Goal: Information Seeking & Learning: Learn about a topic

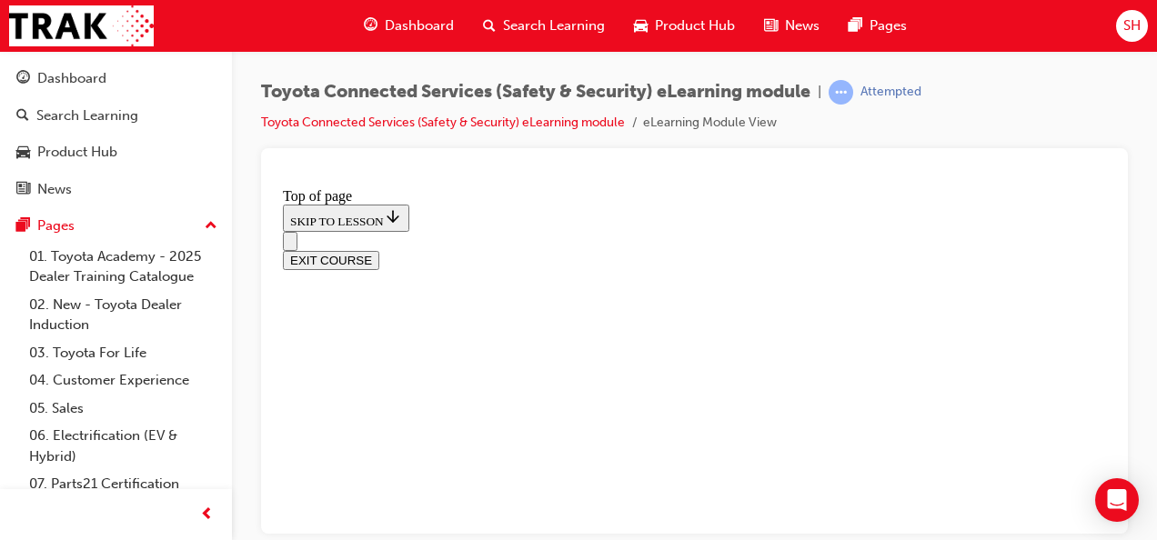
scroll to position [57, 0]
click at [122, 80] on div "Dashboard" at bounding box center [115, 78] width 199 height 23
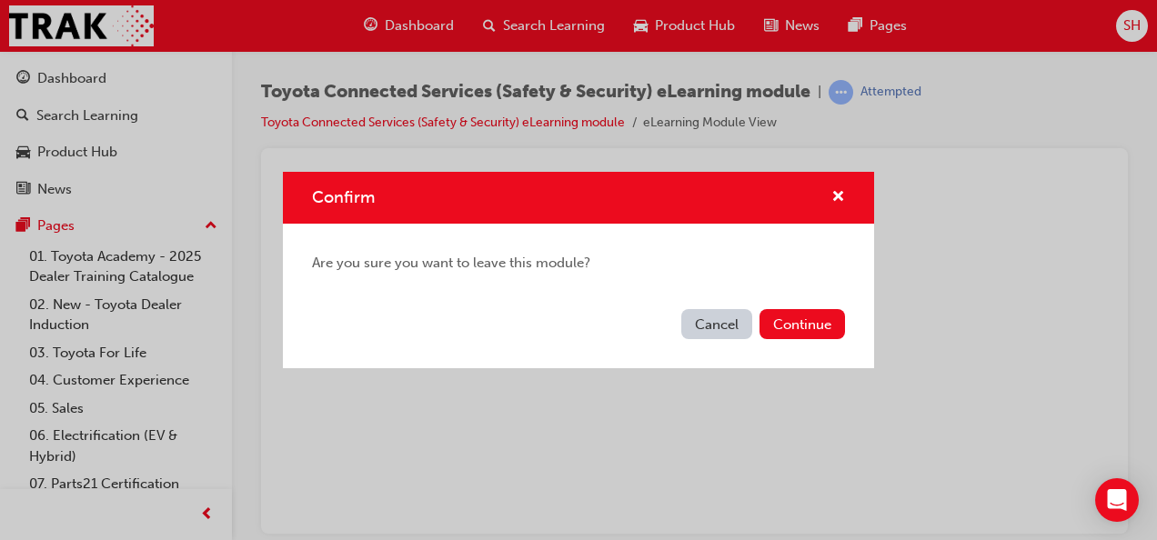
click at [697, 318] on button "Cancel" at bounding box center [717, 324] width 71 height 30
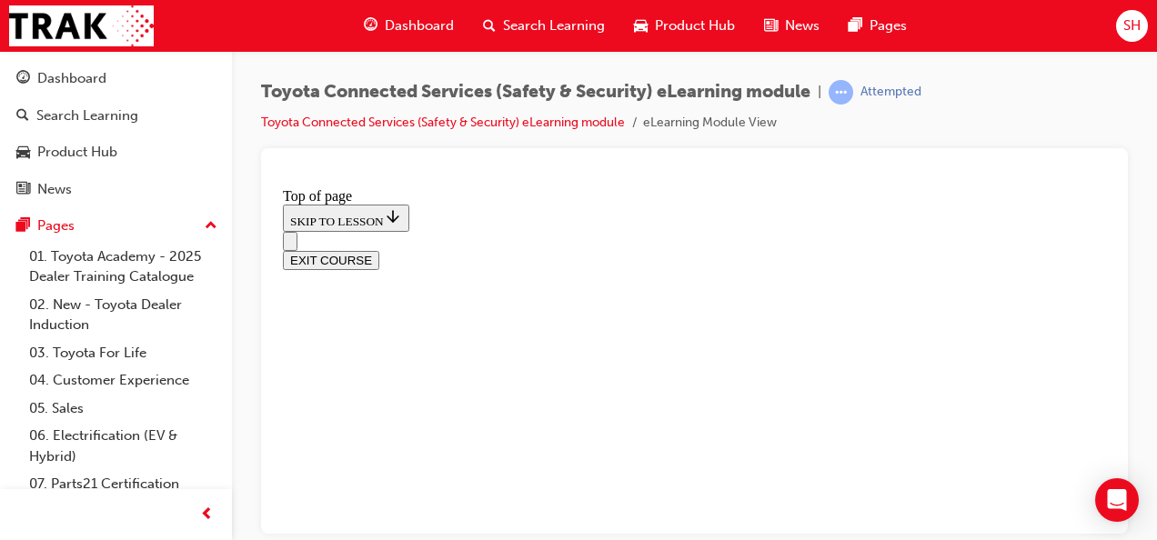
scroll to position [288, 0]
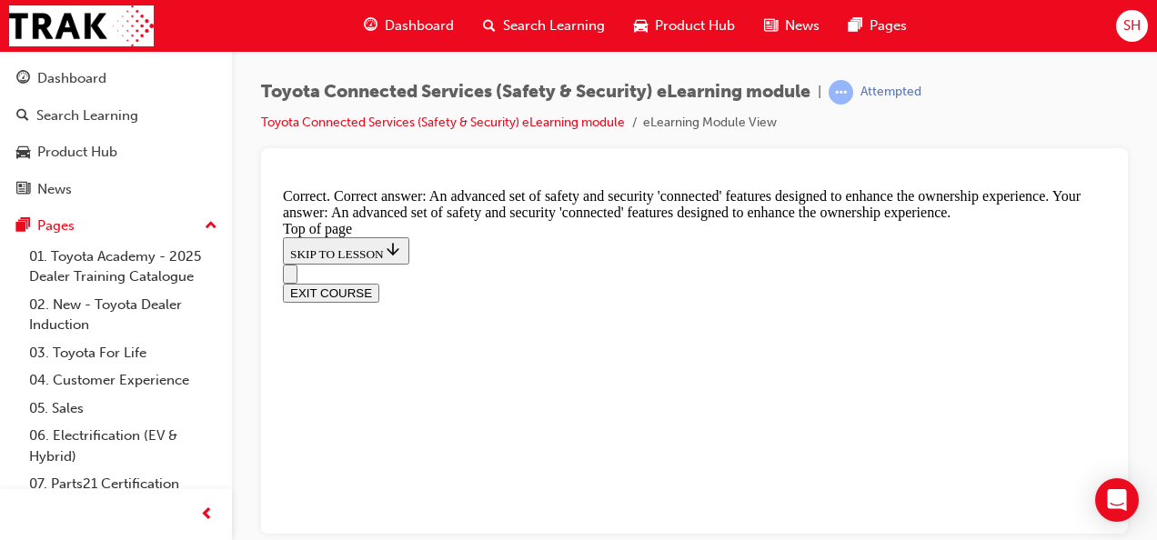
scroll to position [653, 0]
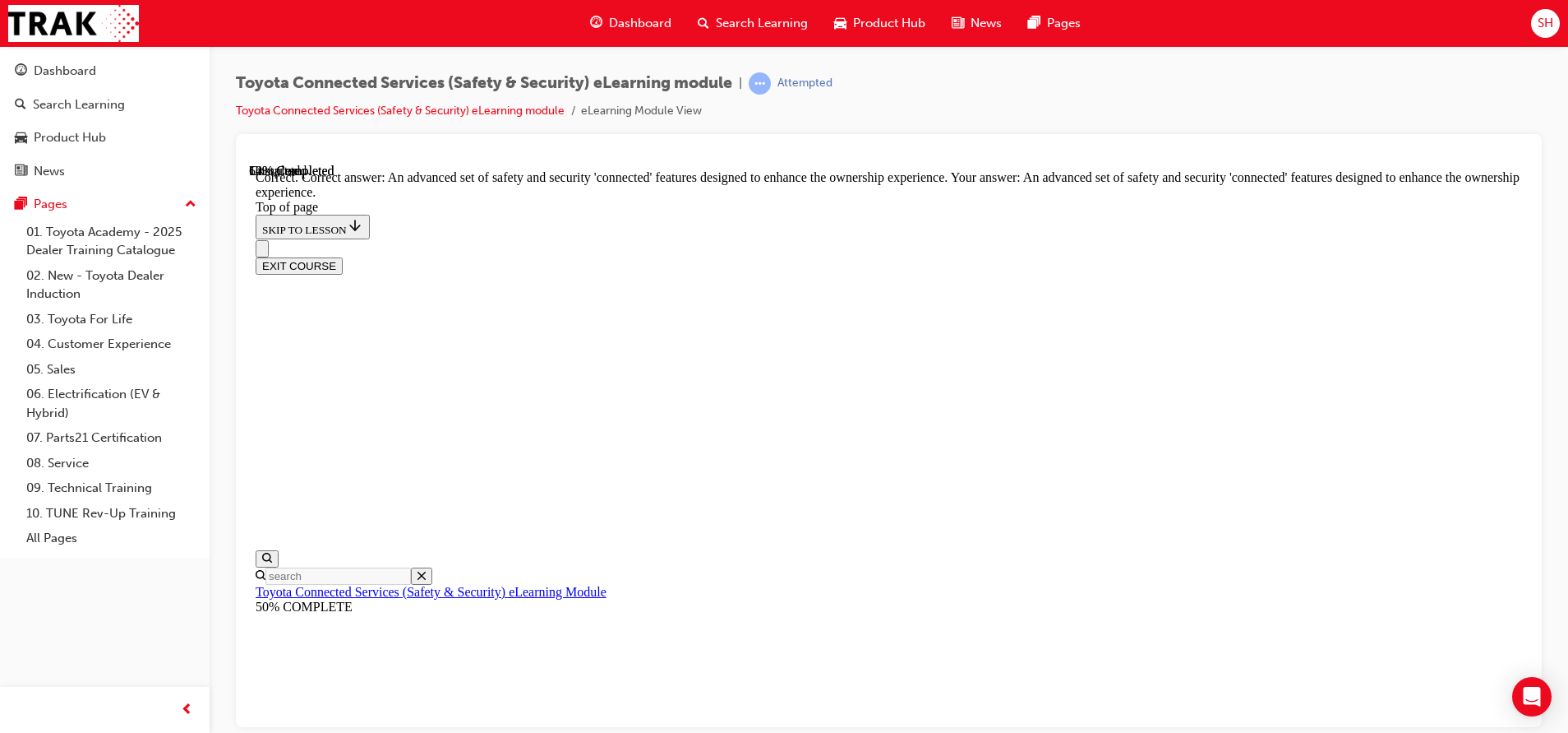
scroll to position [50, 0]
drag, startPoint x: 1237, startPoint y: 164, endPoint x: 1045, endPoint y: 194, distance: 194.3
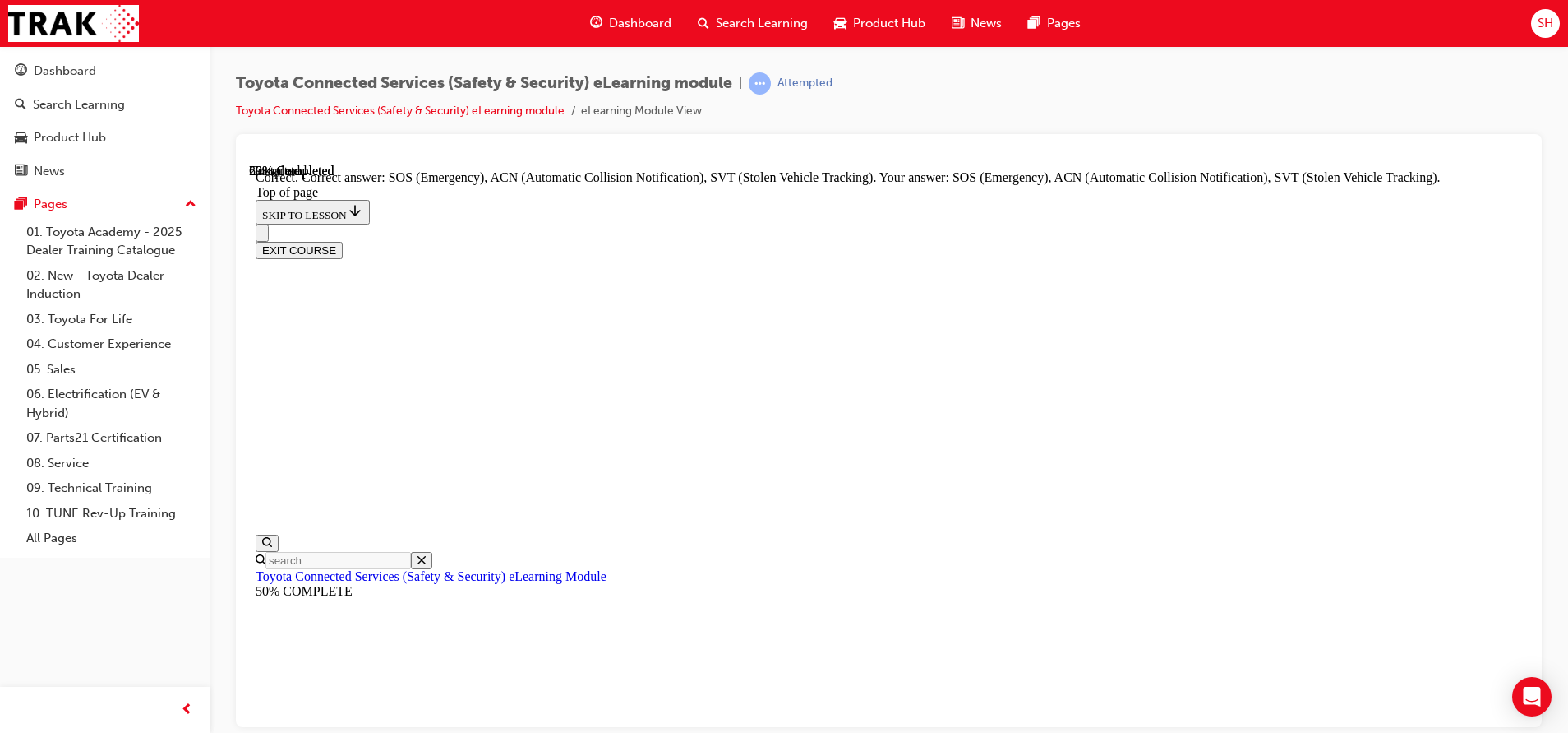
scroll to position [440, 0]
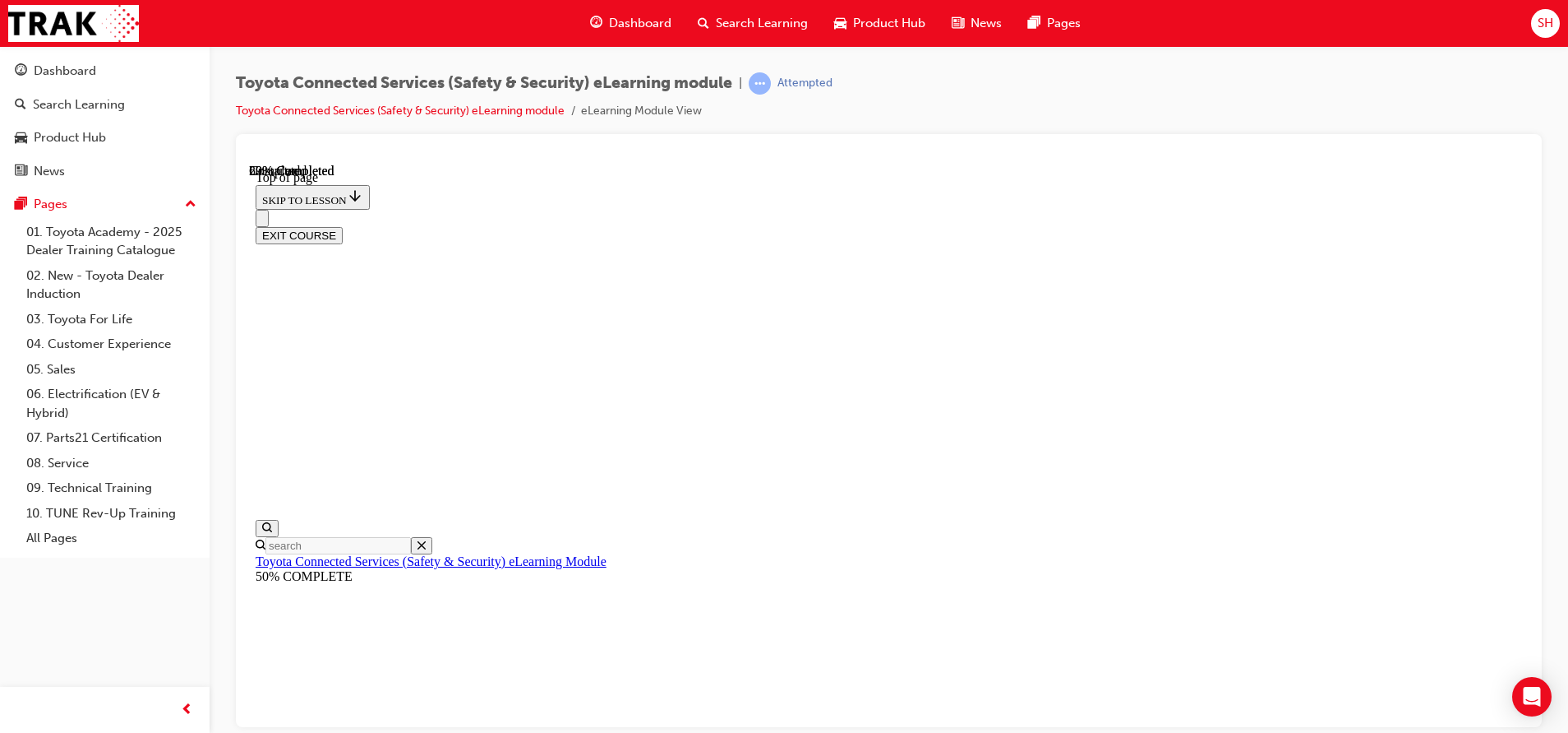
scroll to position [161, 0]
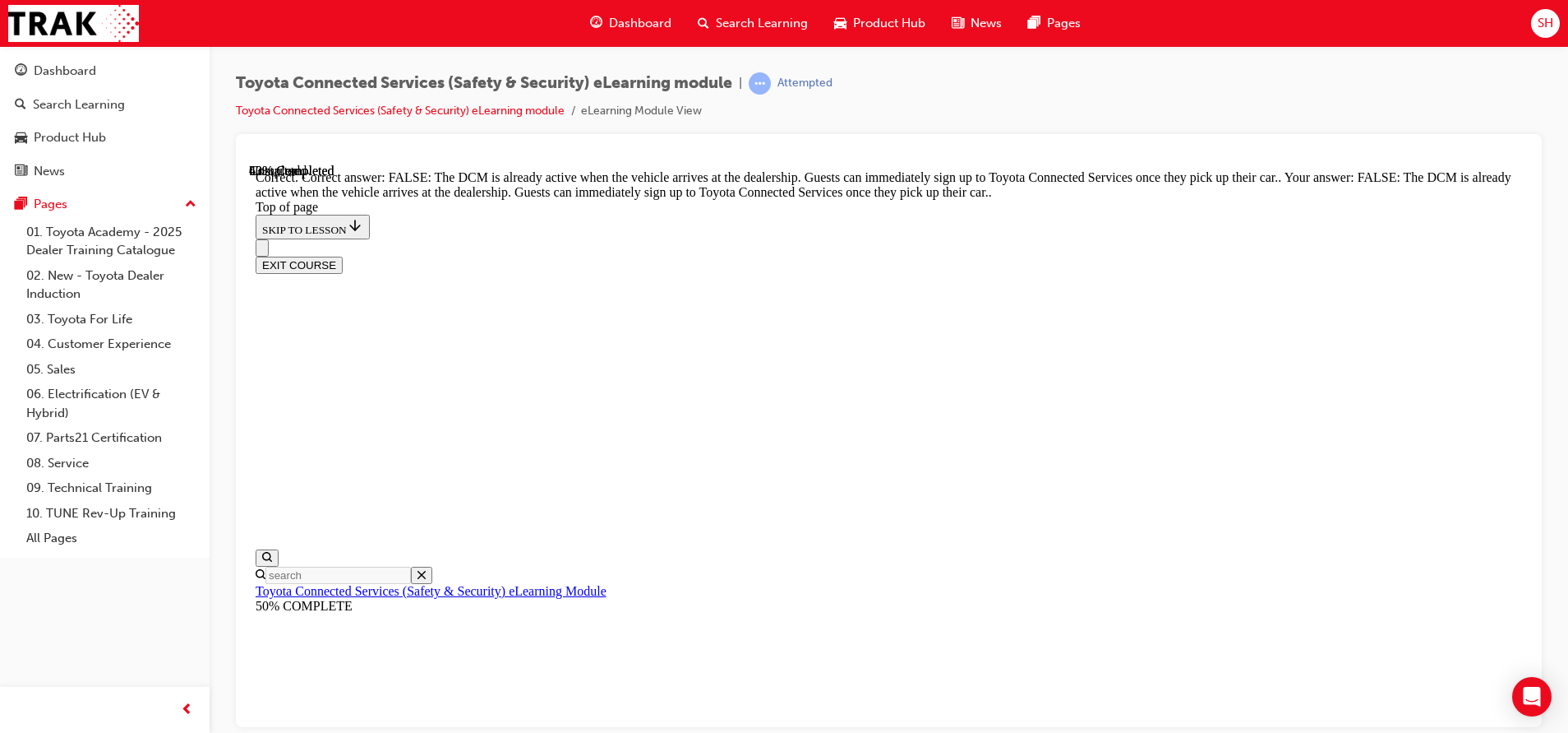
scroll to position [330, 0]
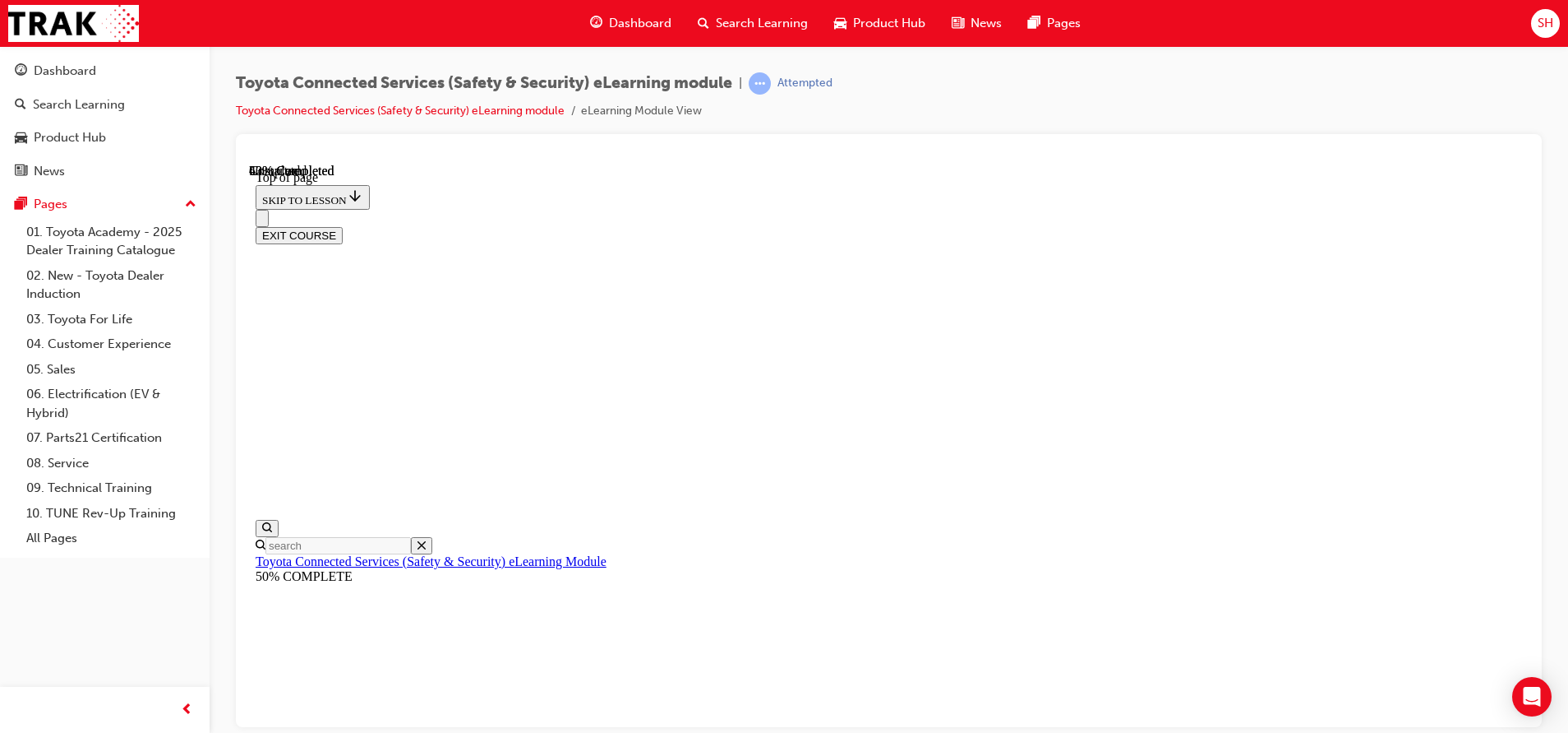
scroll to position [174, 0]
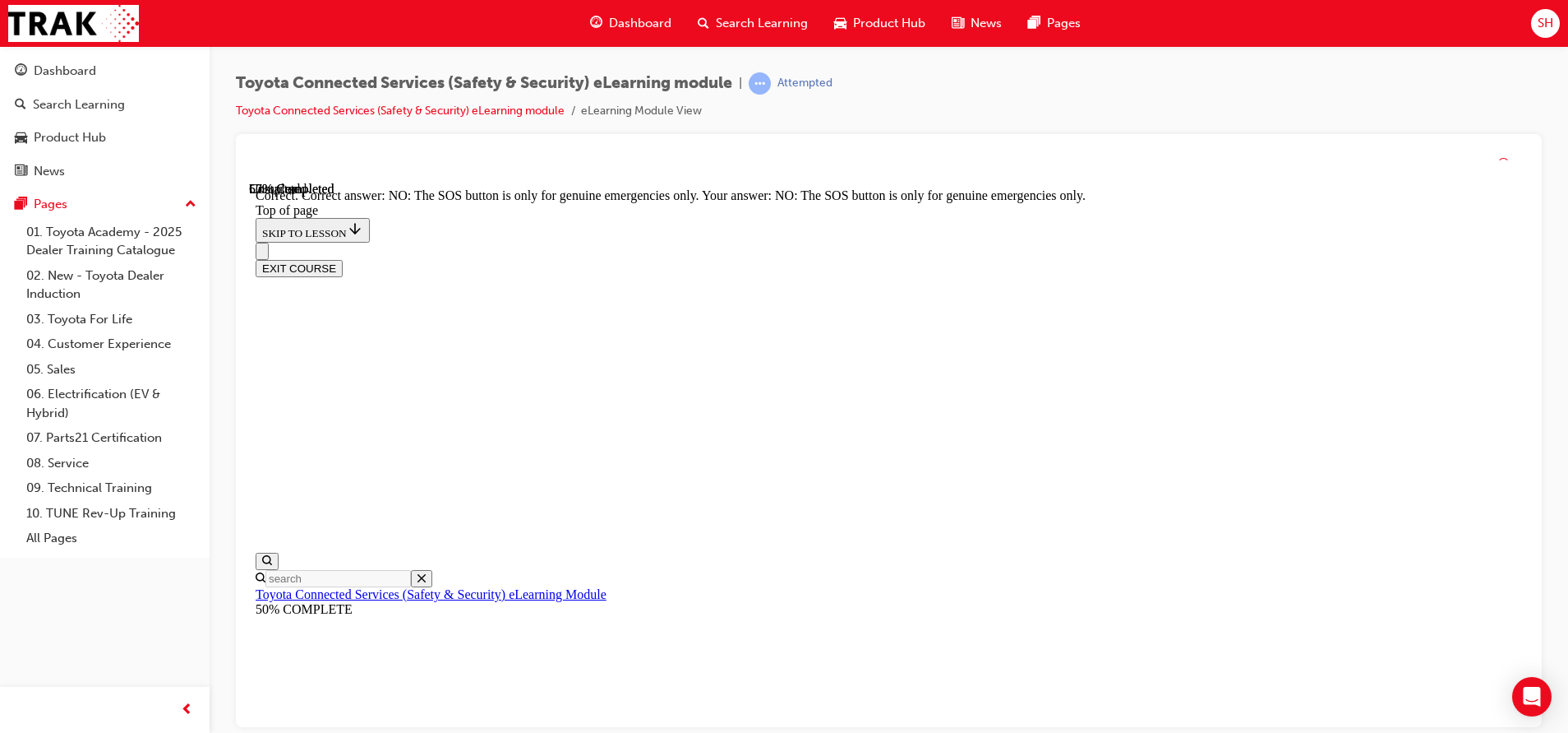
scroll to position [280, 0]
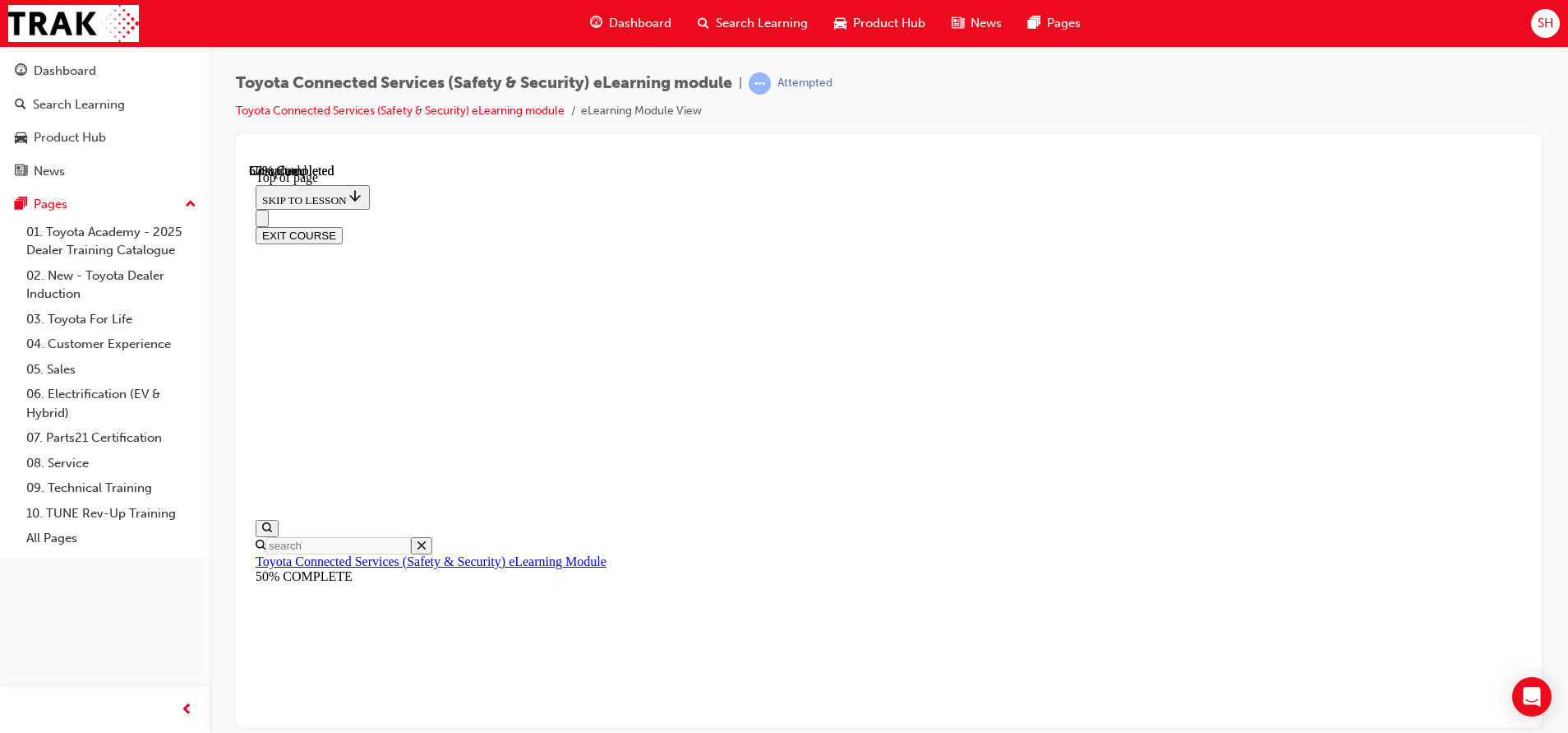
scroll to position [233, 0]
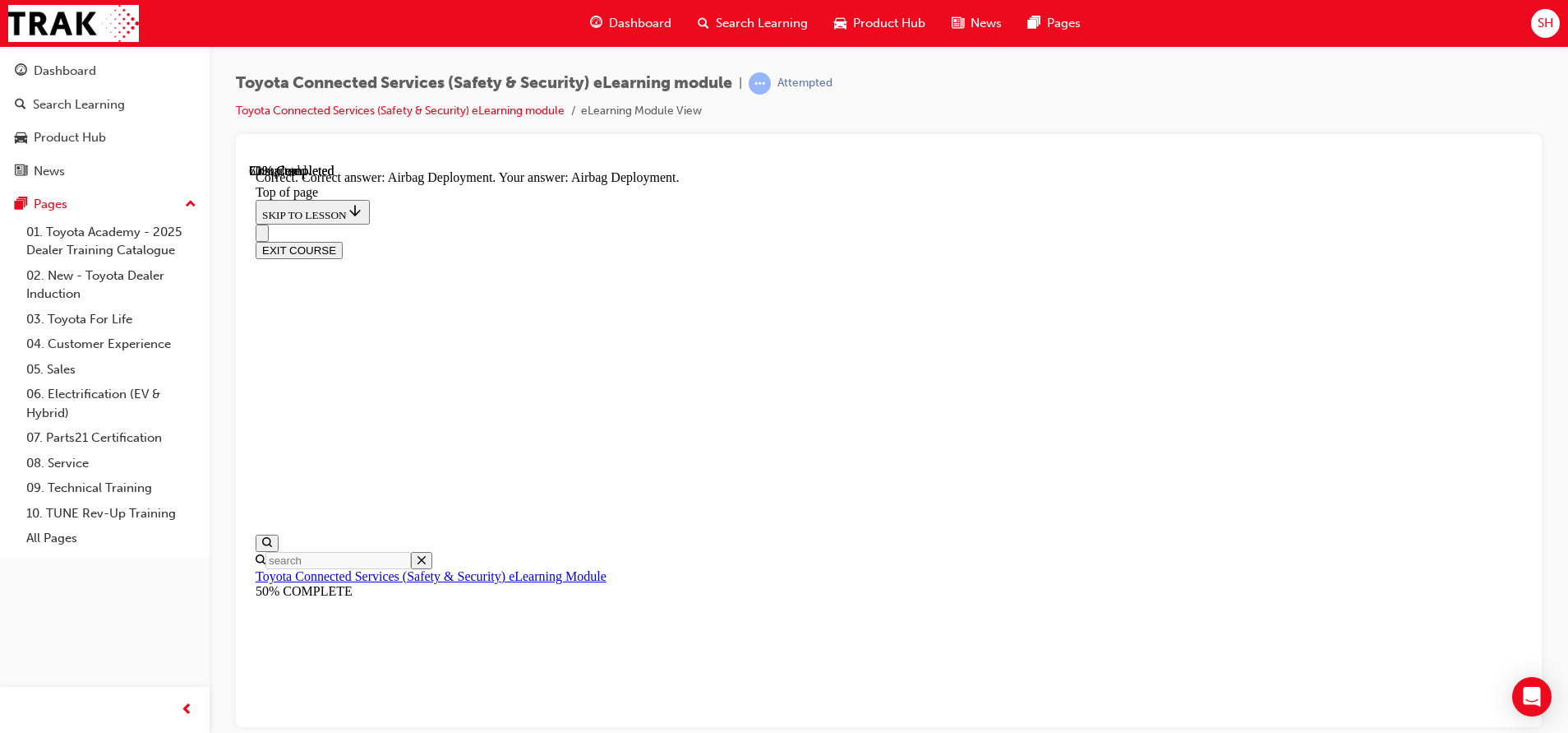
scroll to position [356, 0]
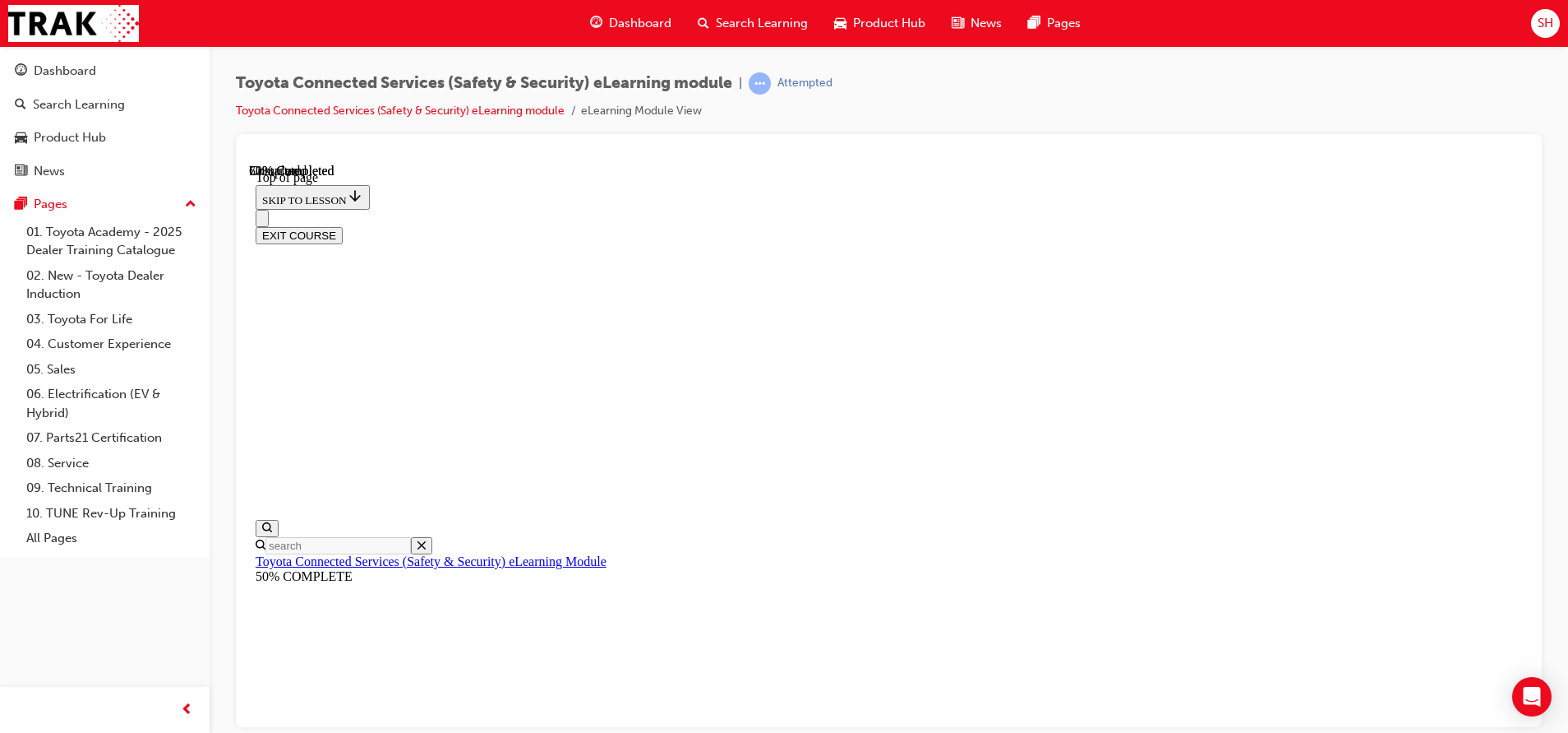
scroll to position [168, 0]
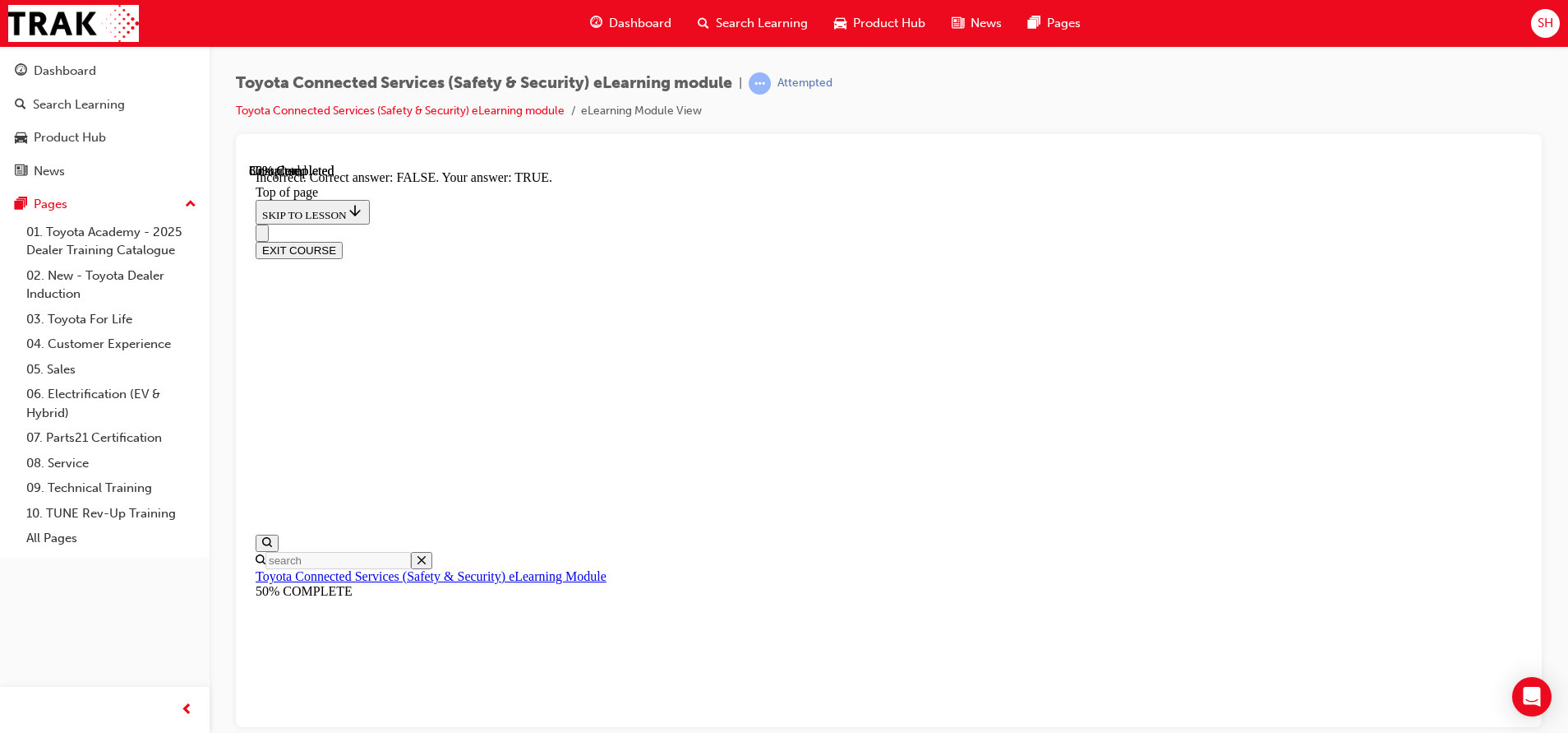
scroll to position [280, 0]
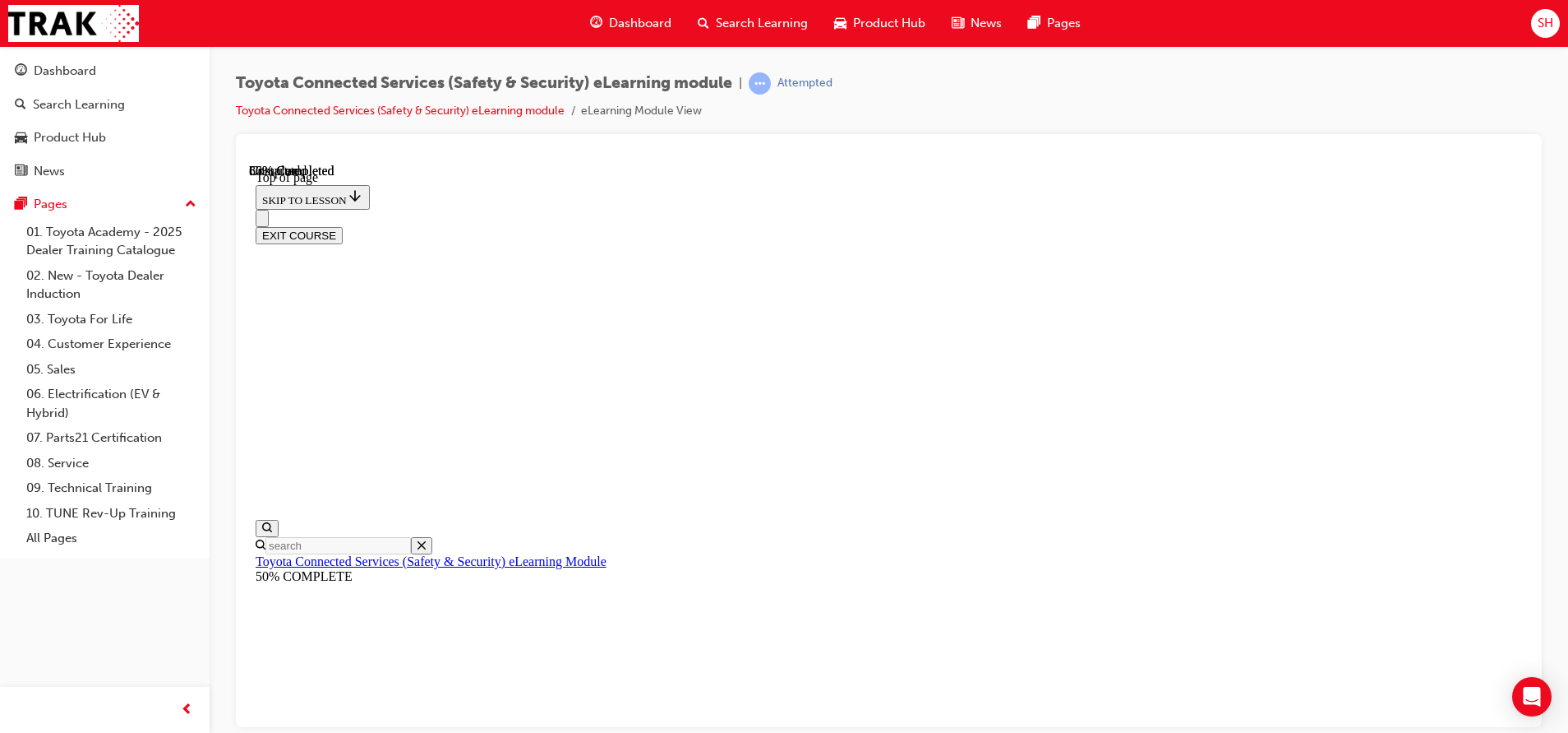
scroll to position [297, 0]
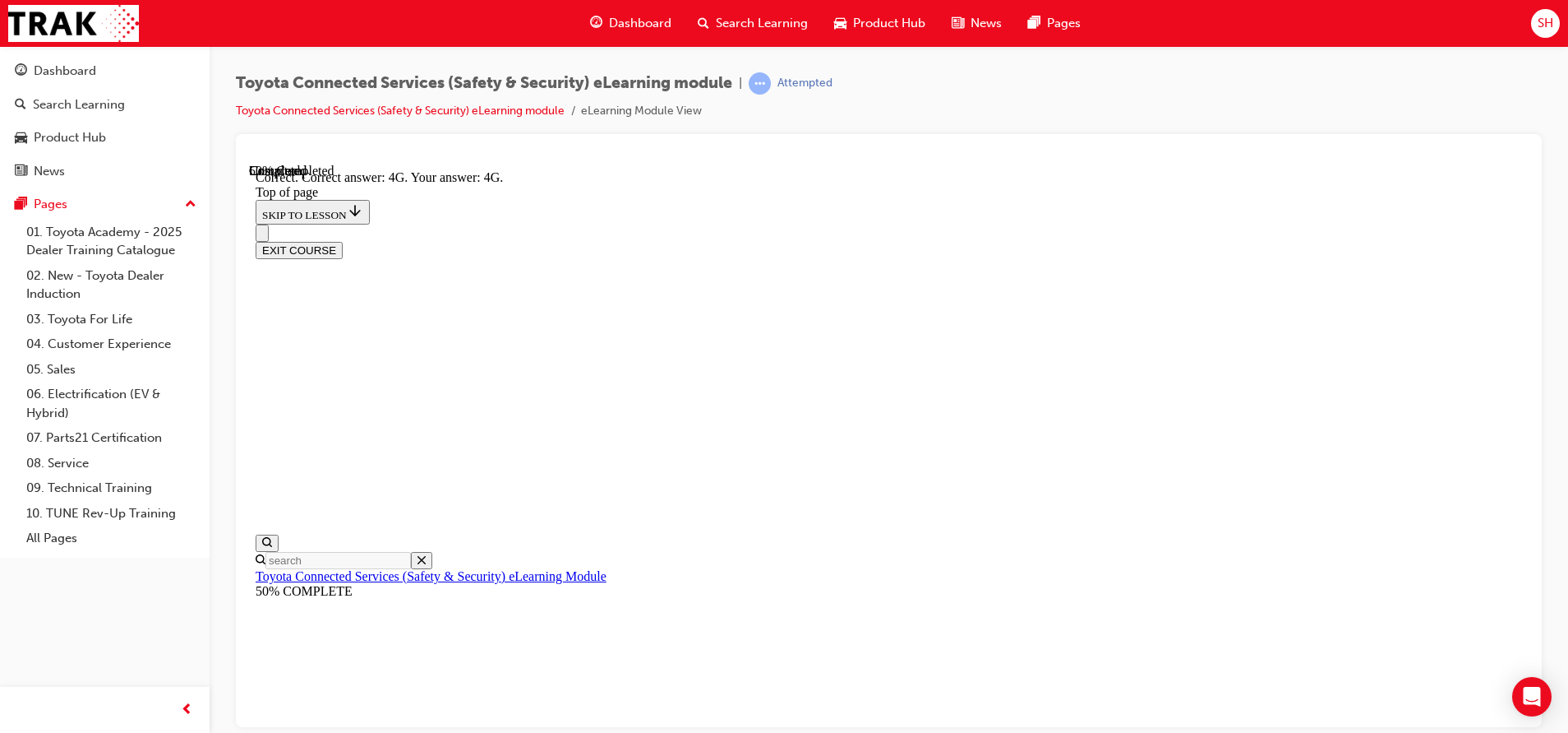
scroll to position [384, 0]
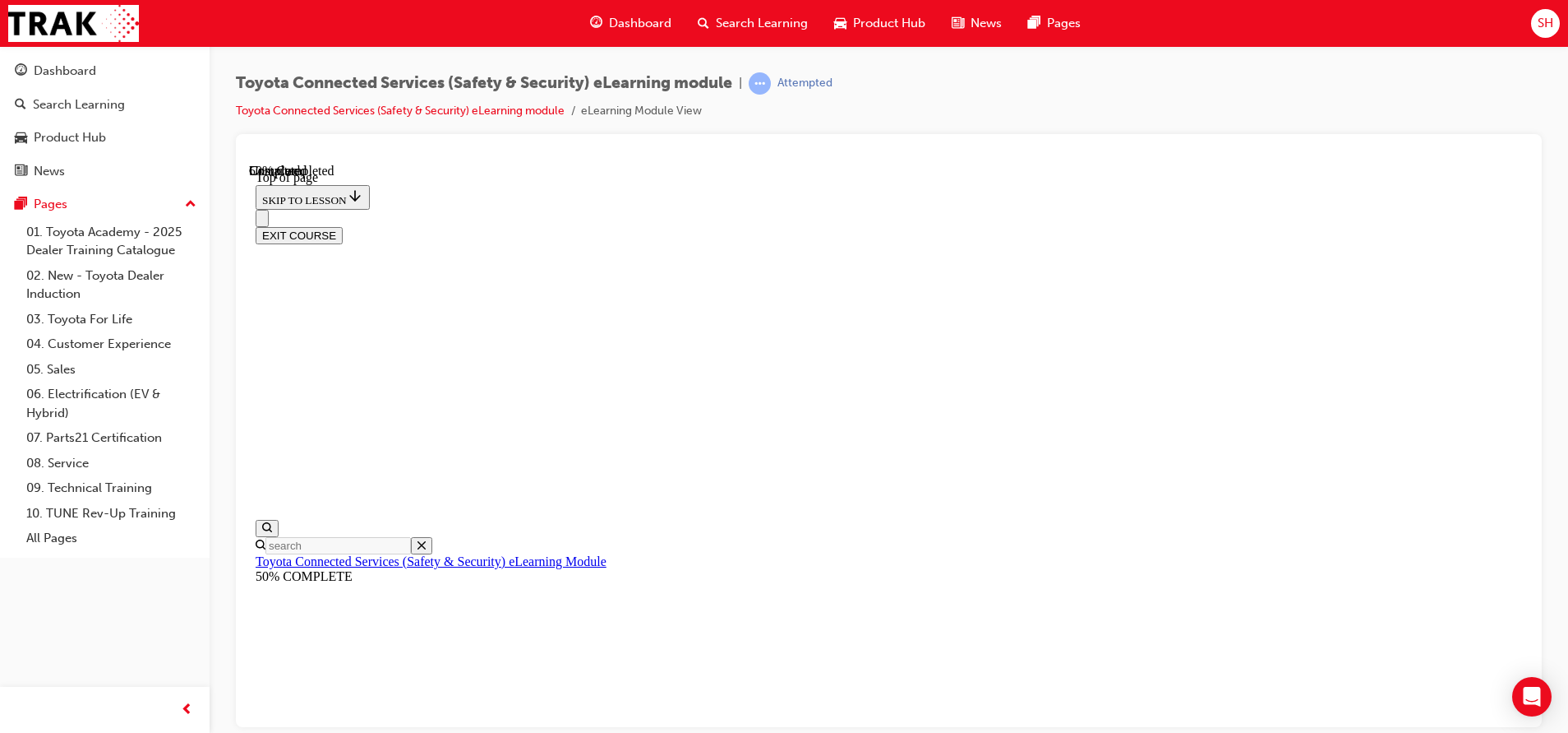
scroll to position [326, 0]
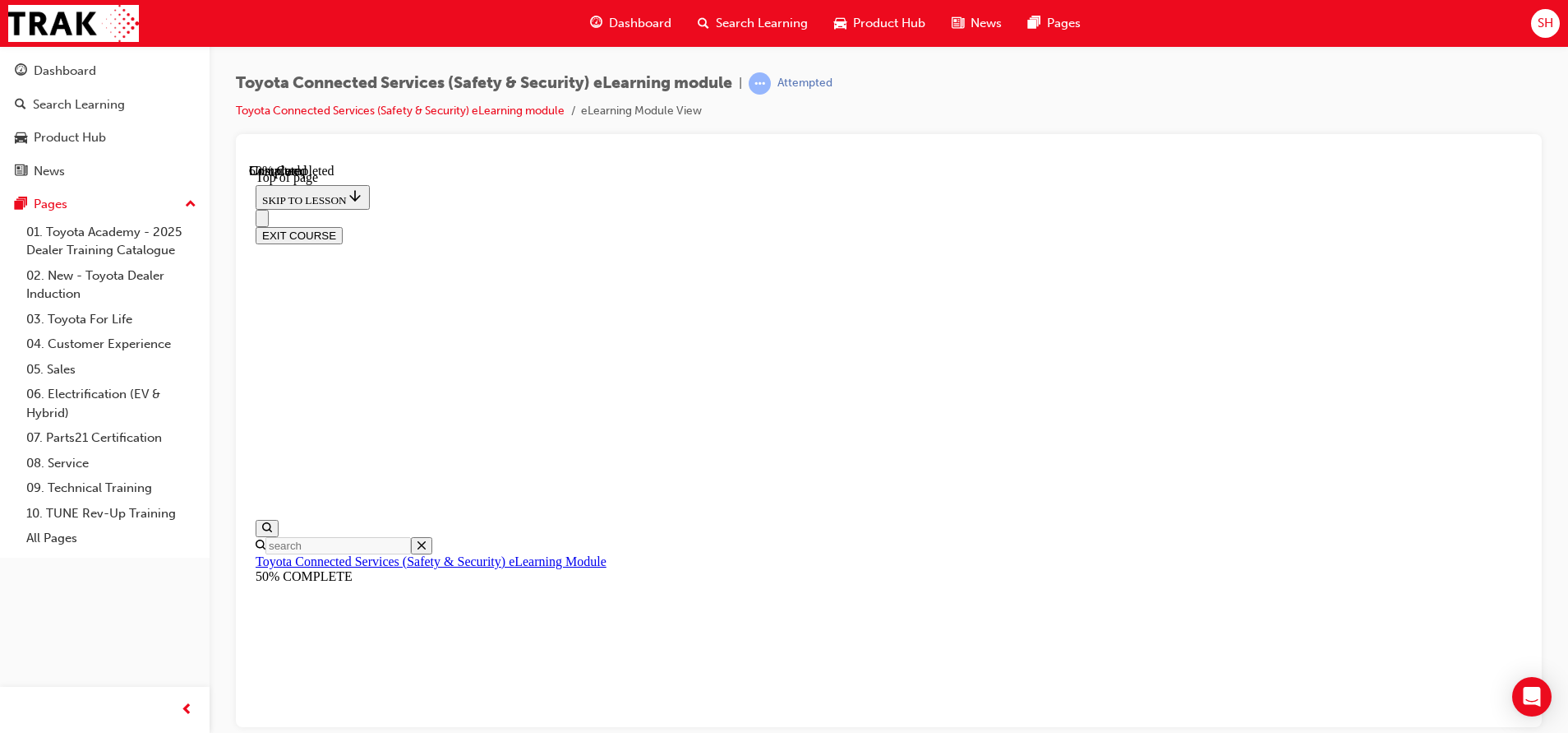
drag, startPoint x: 1438, startPoint y: 643, endPoint x: 1412, endPoint y: 645, distance: 26.1
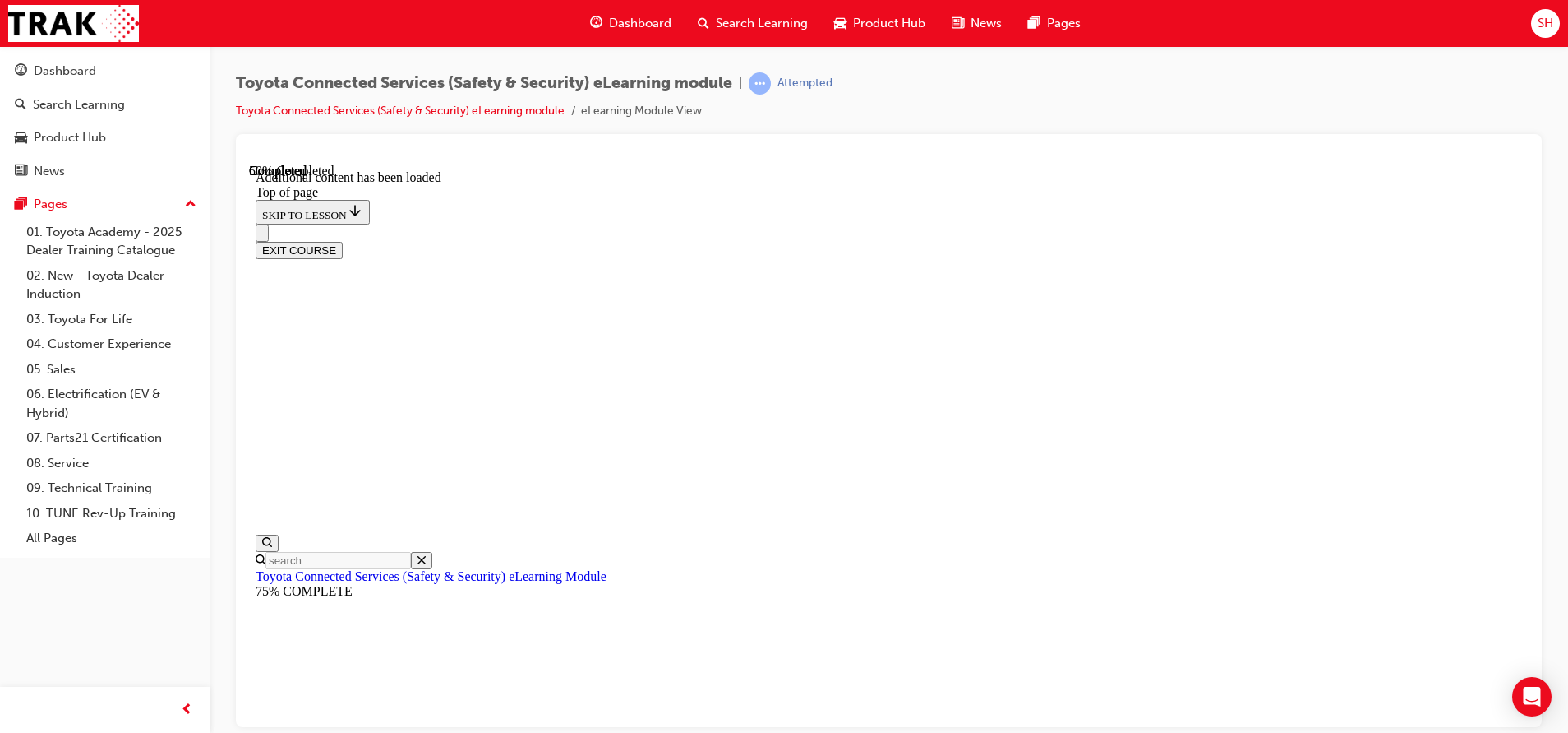
scroll to position [522, 0]
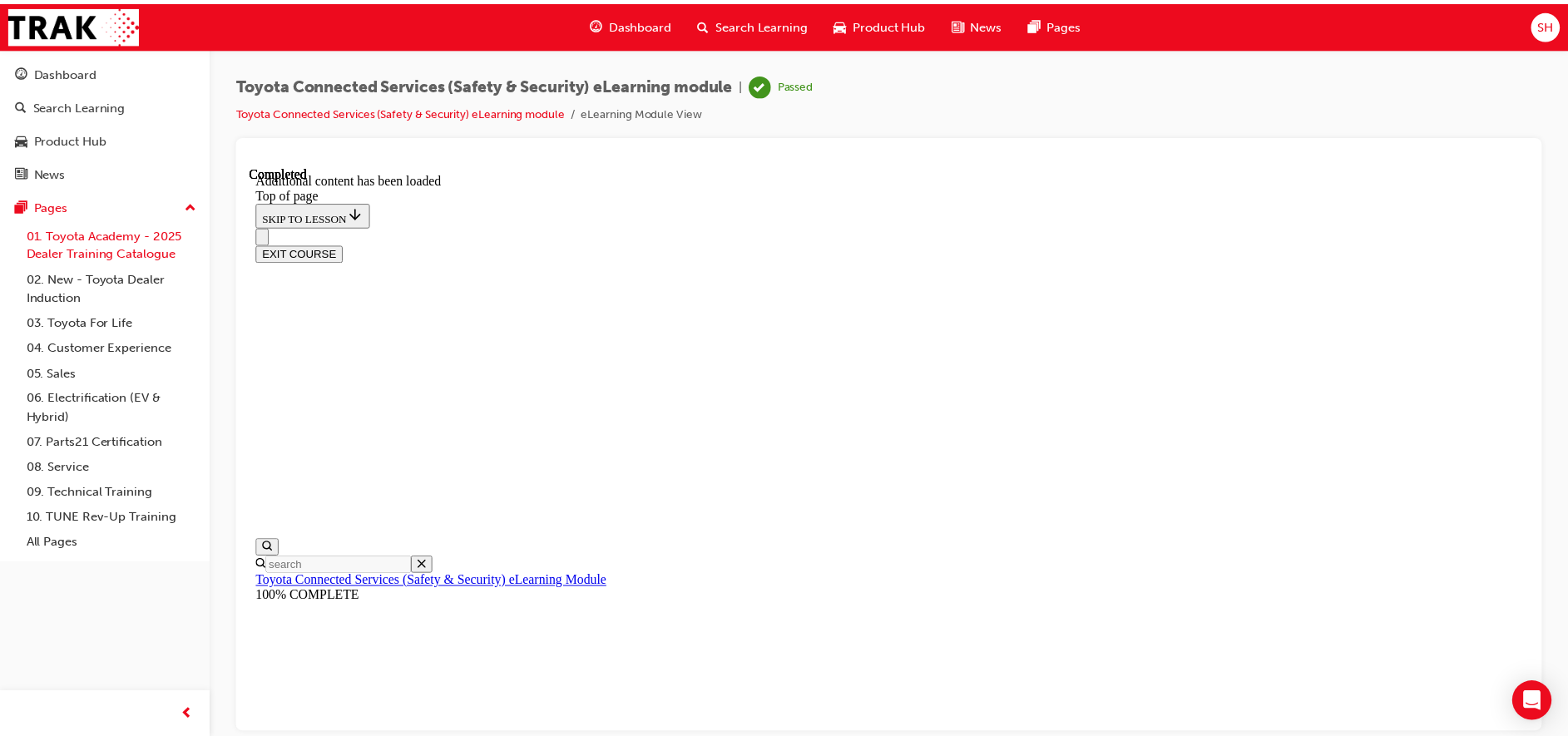
scroll to position [51, 0]
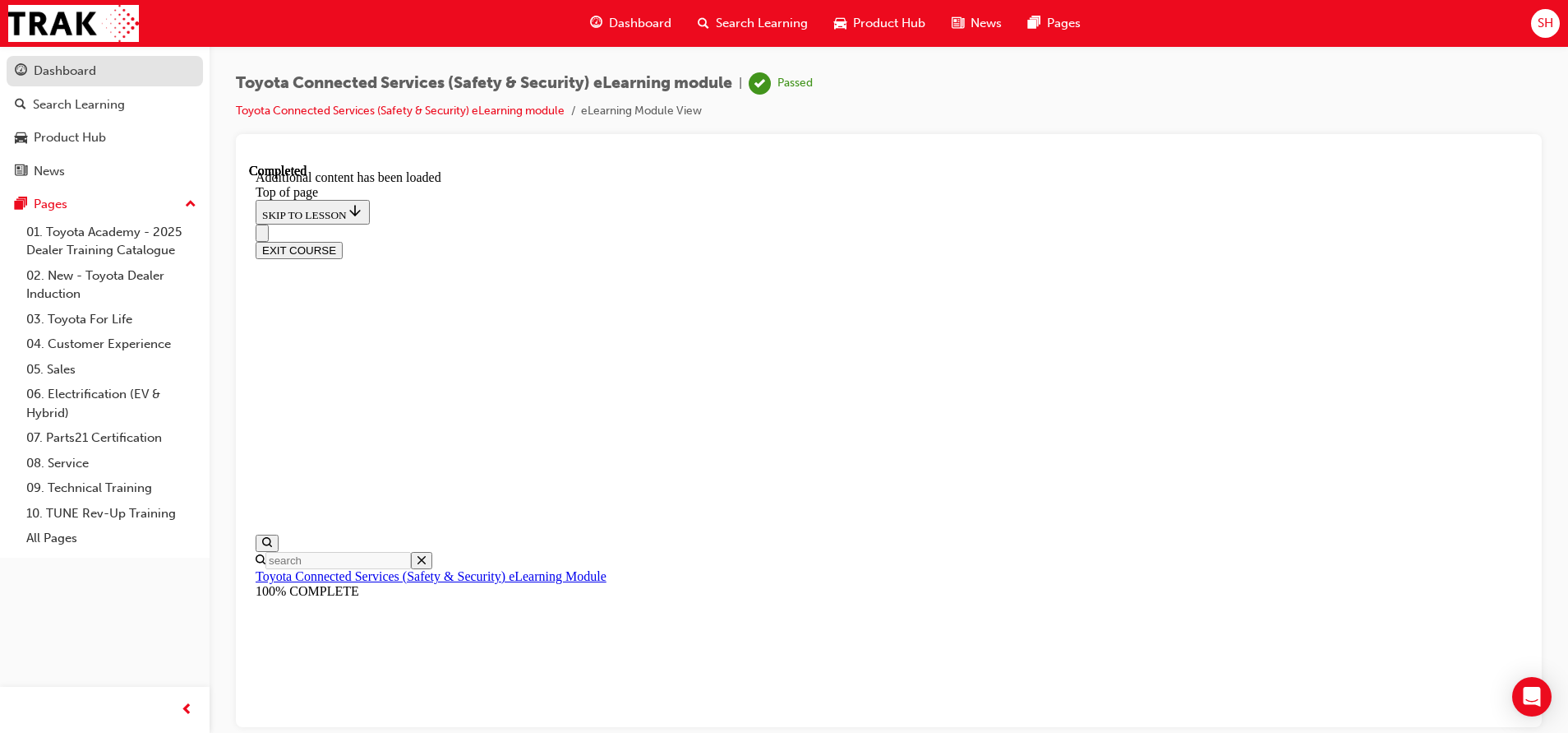
click at [117, 71] on div "Dashboard" at bounding box center [104, 70] width 180 height 21
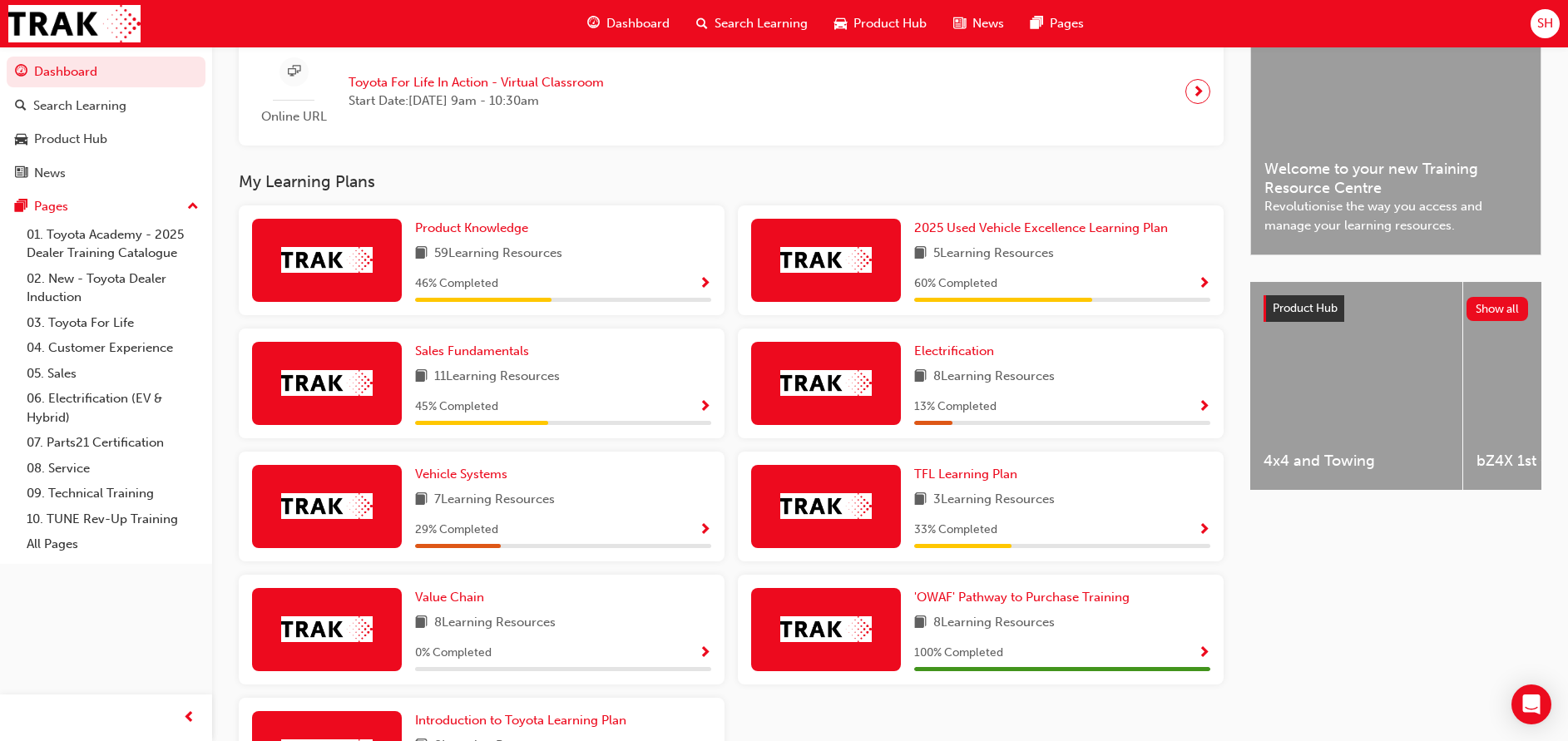
scroll to position [386, 0]
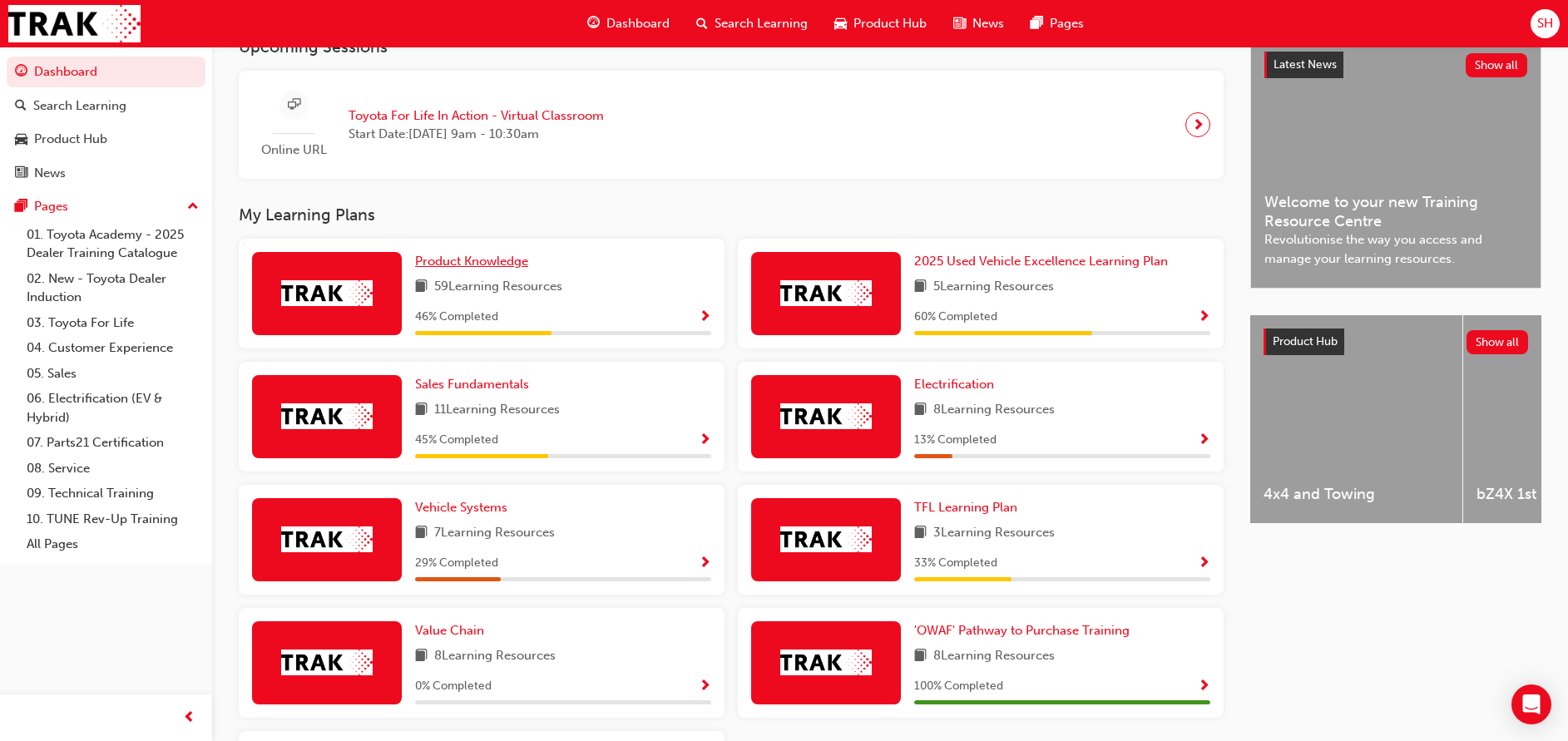
click at [474, 262] on span "Product Knowledge" at bounding box center [472, 261] width 113 height 15
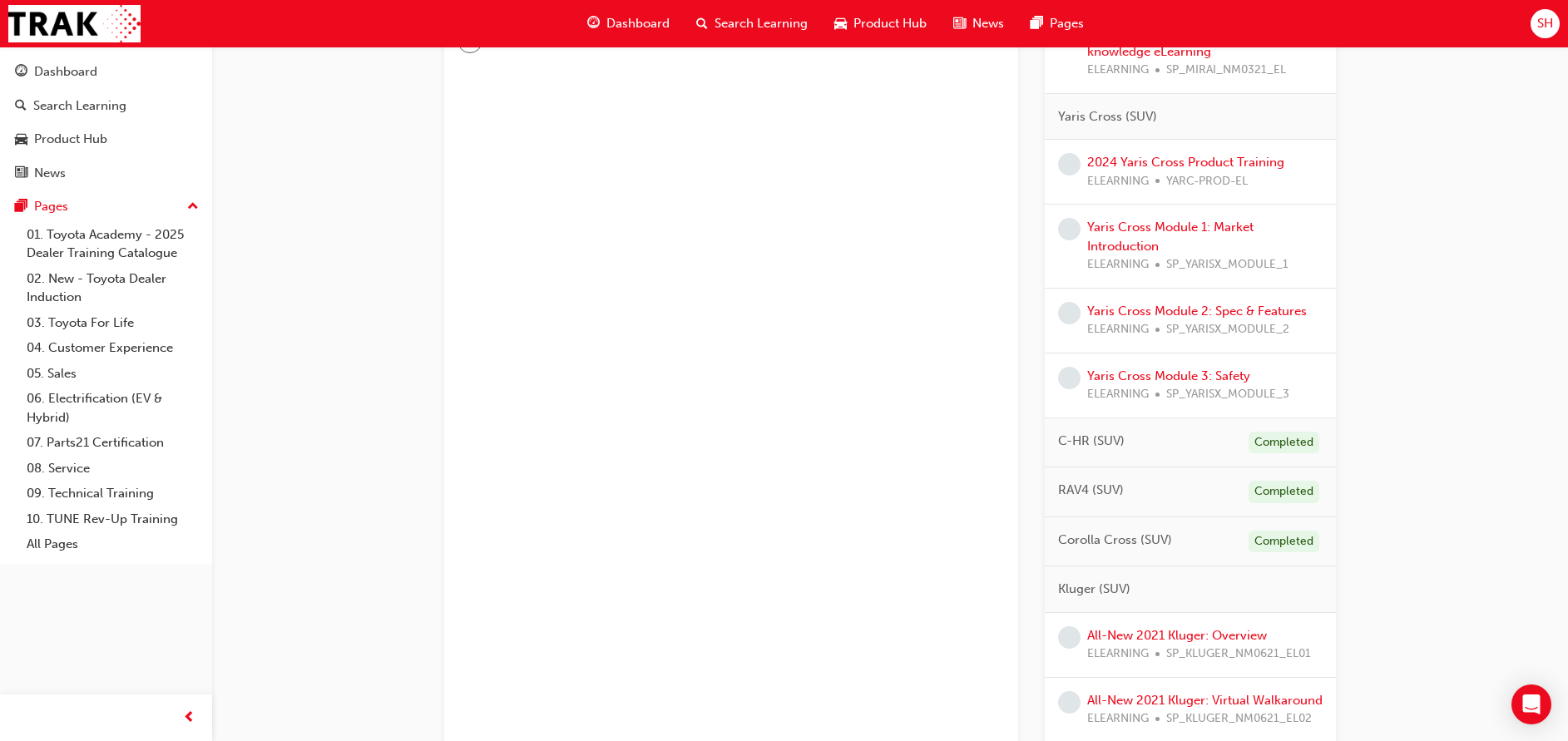
scroll to position [603, 0]
click at [1221, 150] on link "2024 Yaris Cross Product Training" at bounding box center [1186, 157] width 197 height 15
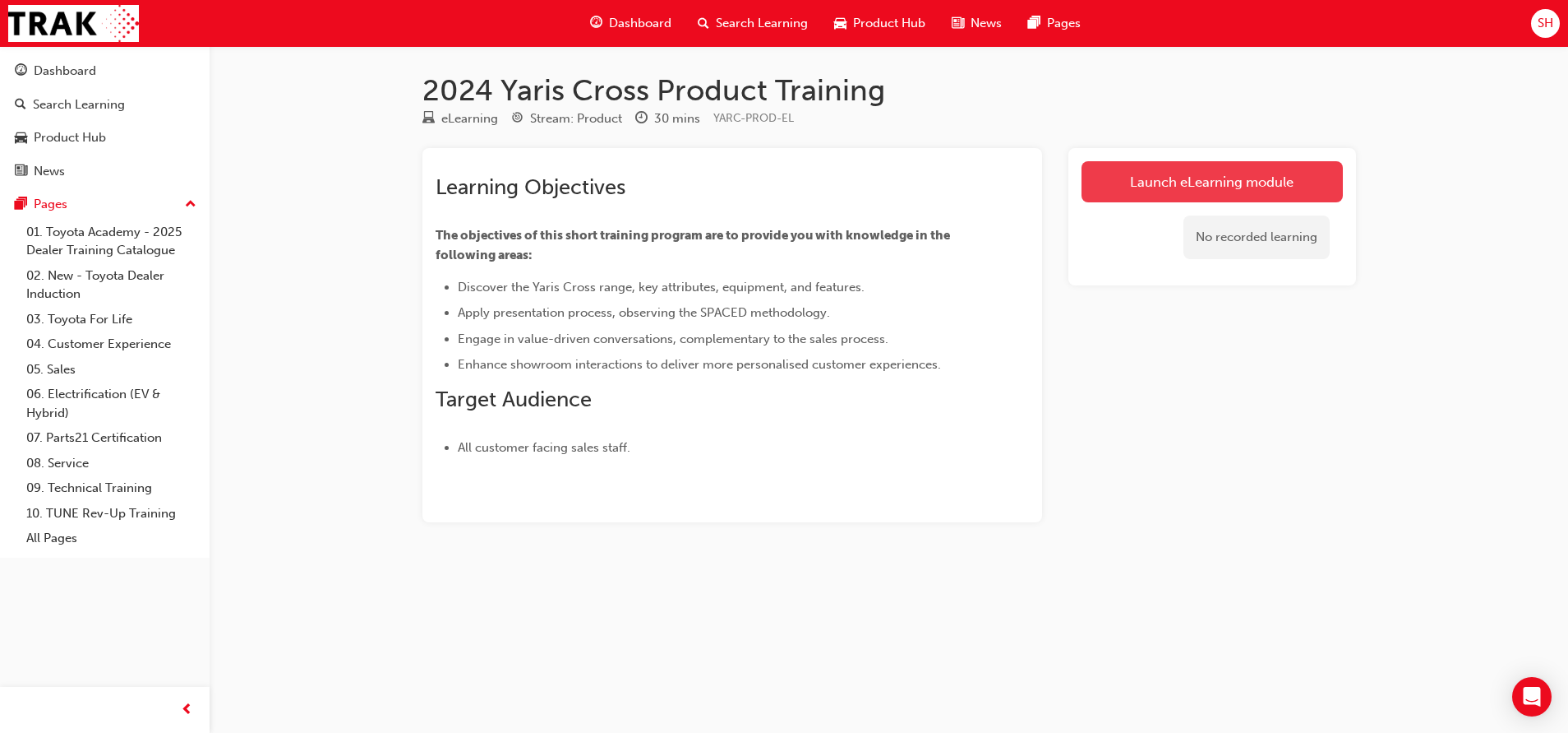
click at [1208, 180] on link "Launch eLearning module" at bounding box center [1211, 181] width 261 height 41
